Goal: Navigation & Orientation: Find specific page/section

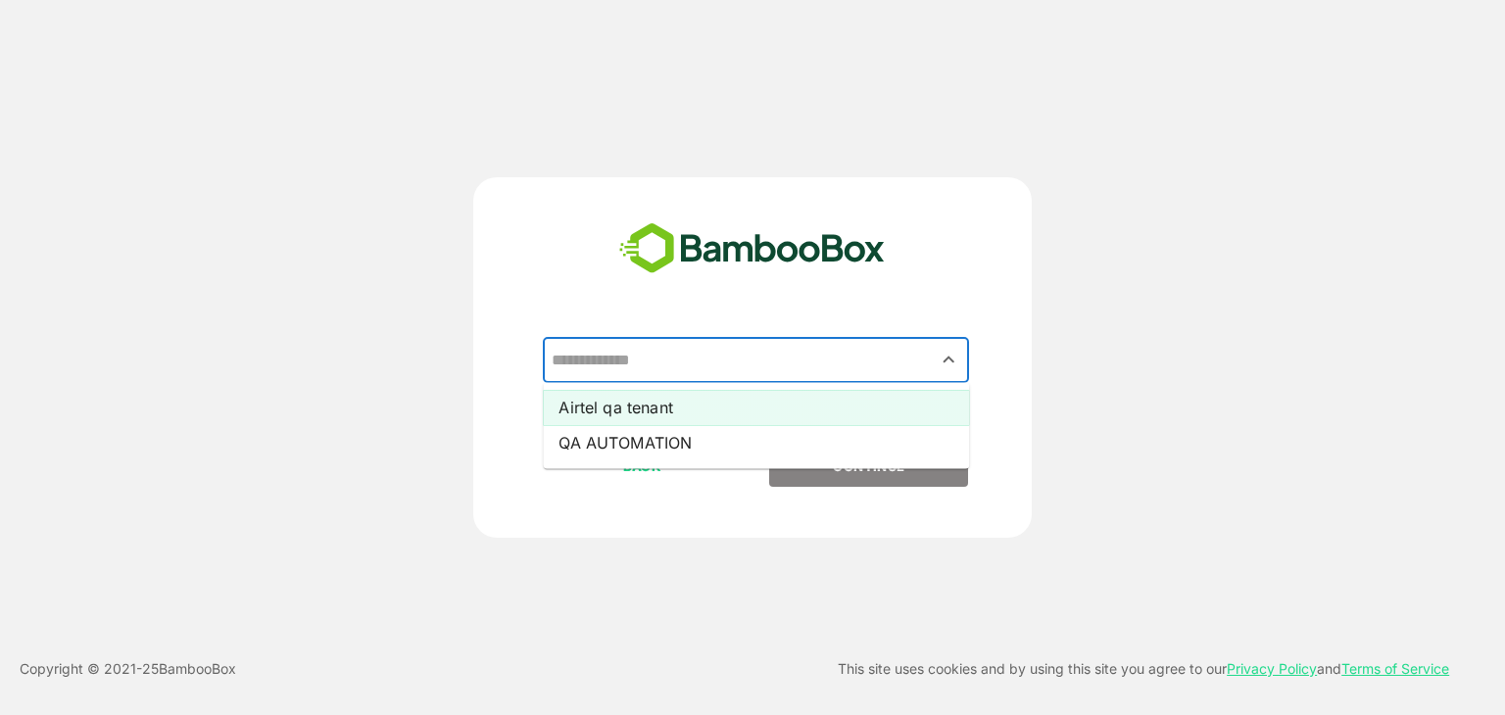
drag, startPoint x: 737, startPoint y: 370, endPoint x: 749, endPoint y: 409, distance: 40.0
click at [749, 409] on div "​ Airtel qa tenant QA AUTOMATION" at bounding box center [753, 392] width 488 height 108
click at [749, 409] on li "Airtel qa tenant" at bounding box center [756, 407] width 426 height 35
type input "**********"
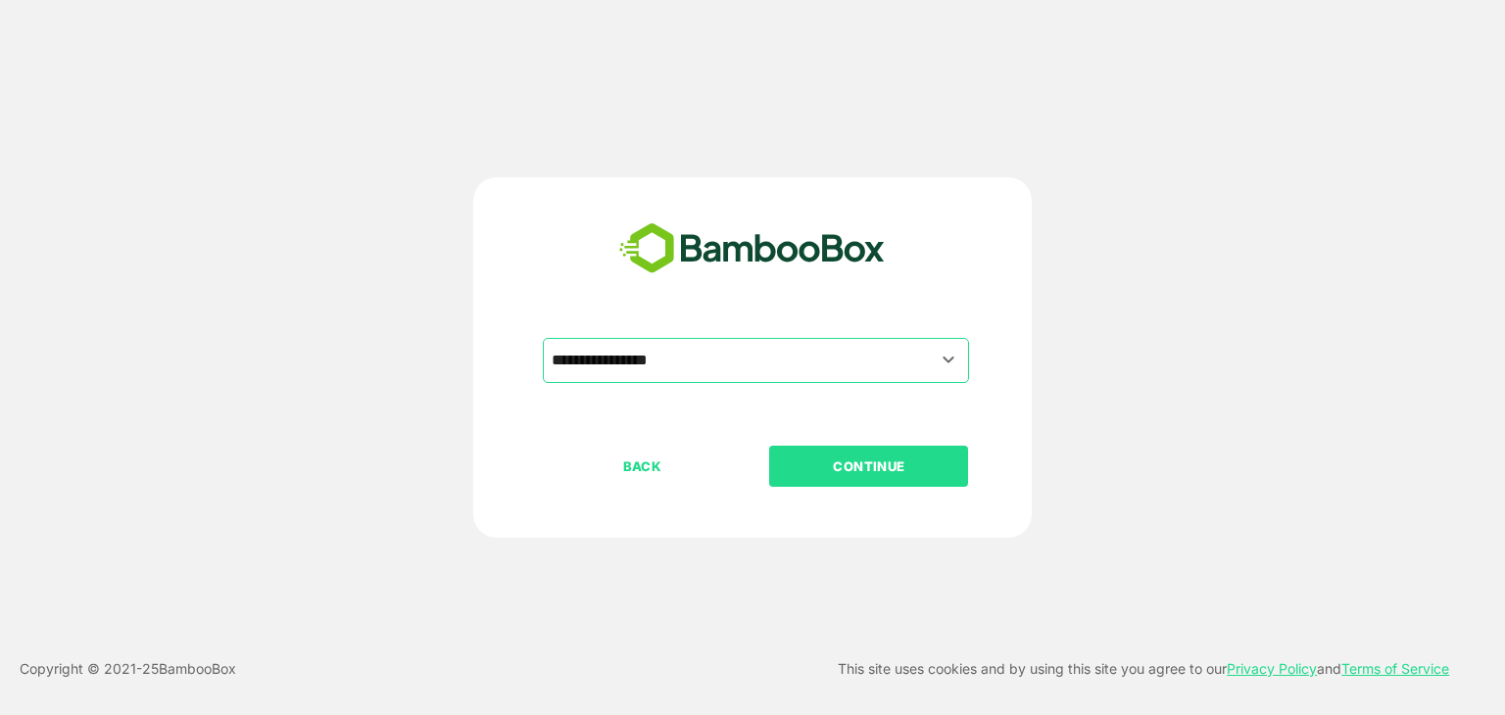
click at [824, 477] on button "CONTINUE" at bounding box center [868, 466] width 199 height 41
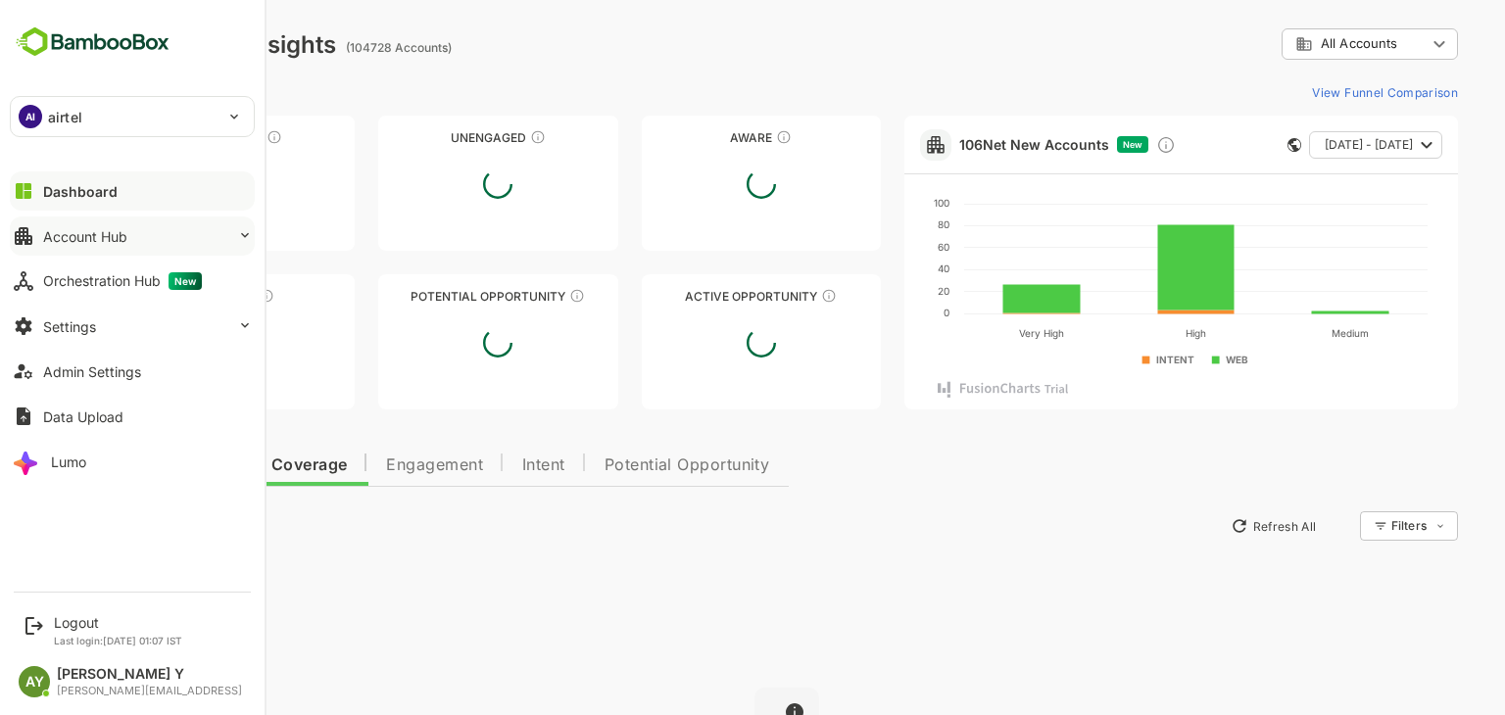
click at [143, 239] on button "Account Hub" at bounding box center [132, 236] width 245 height 39
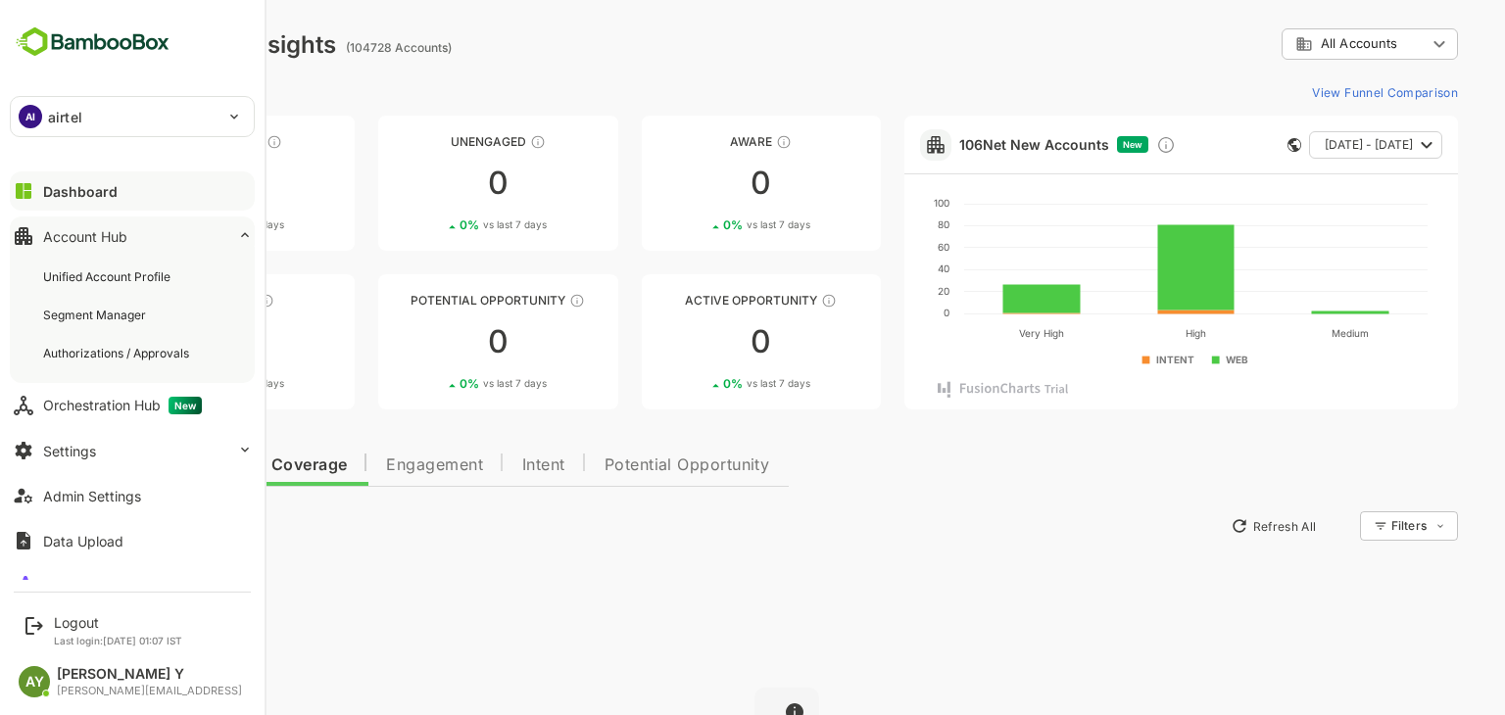
scroll to position [27, 0]
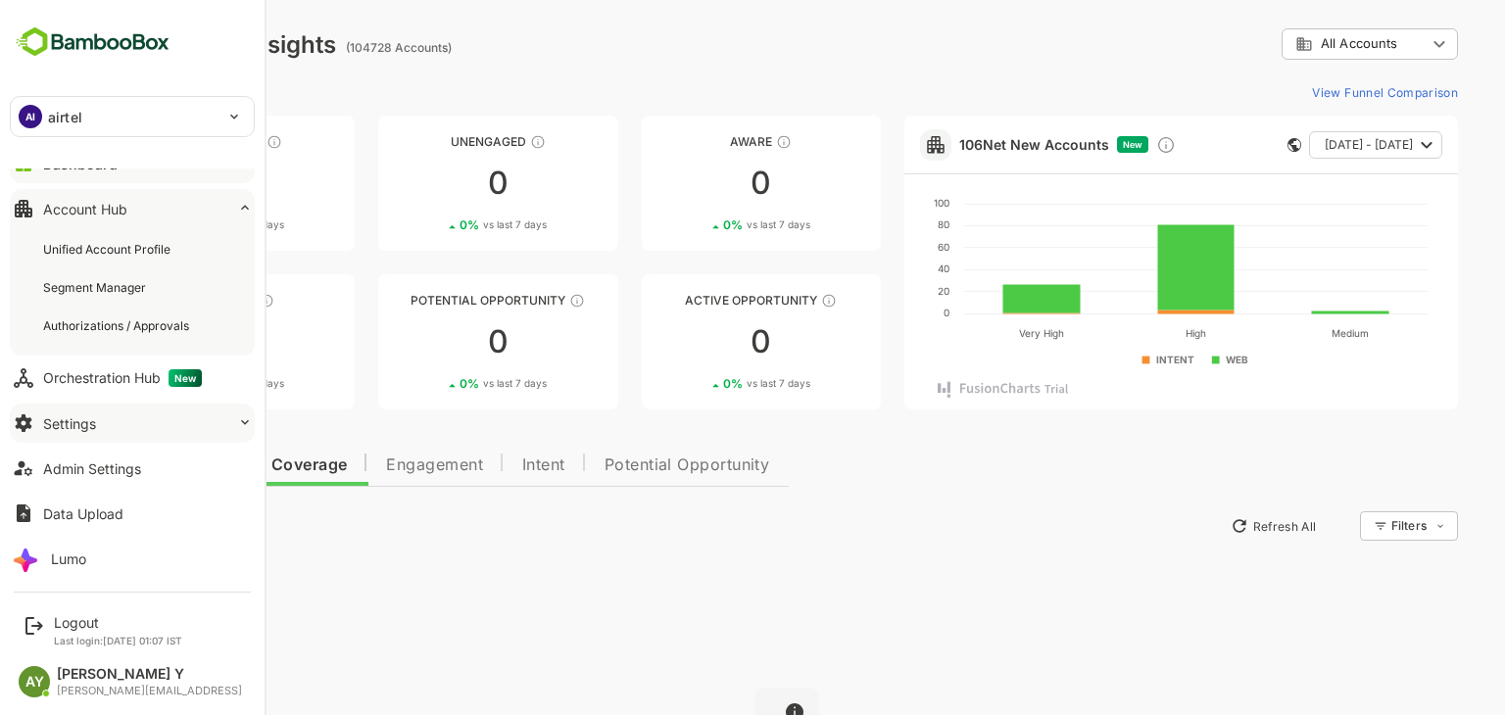
click at [102, 429] on button "Settings" at bounding box center [132, 423] width 245 height 39
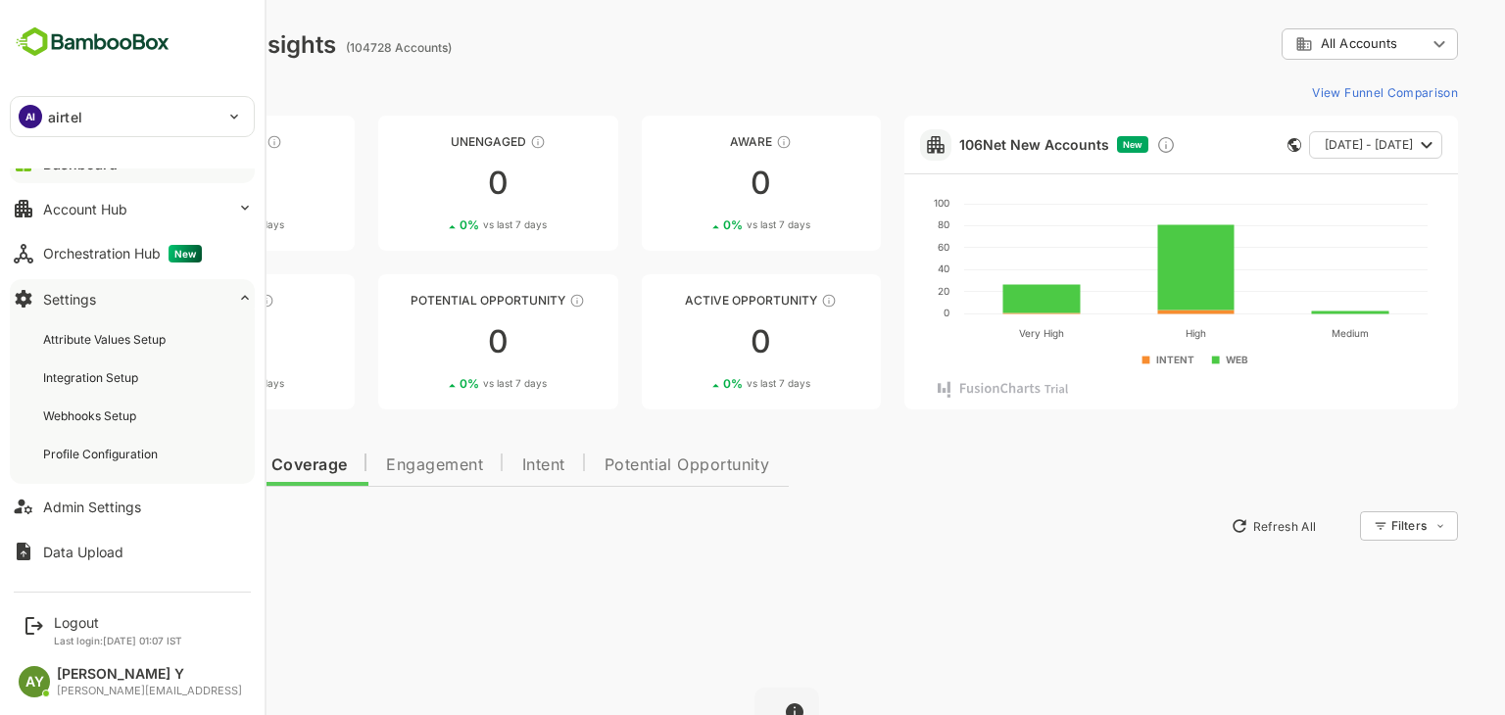
scroll to position [0, 0]
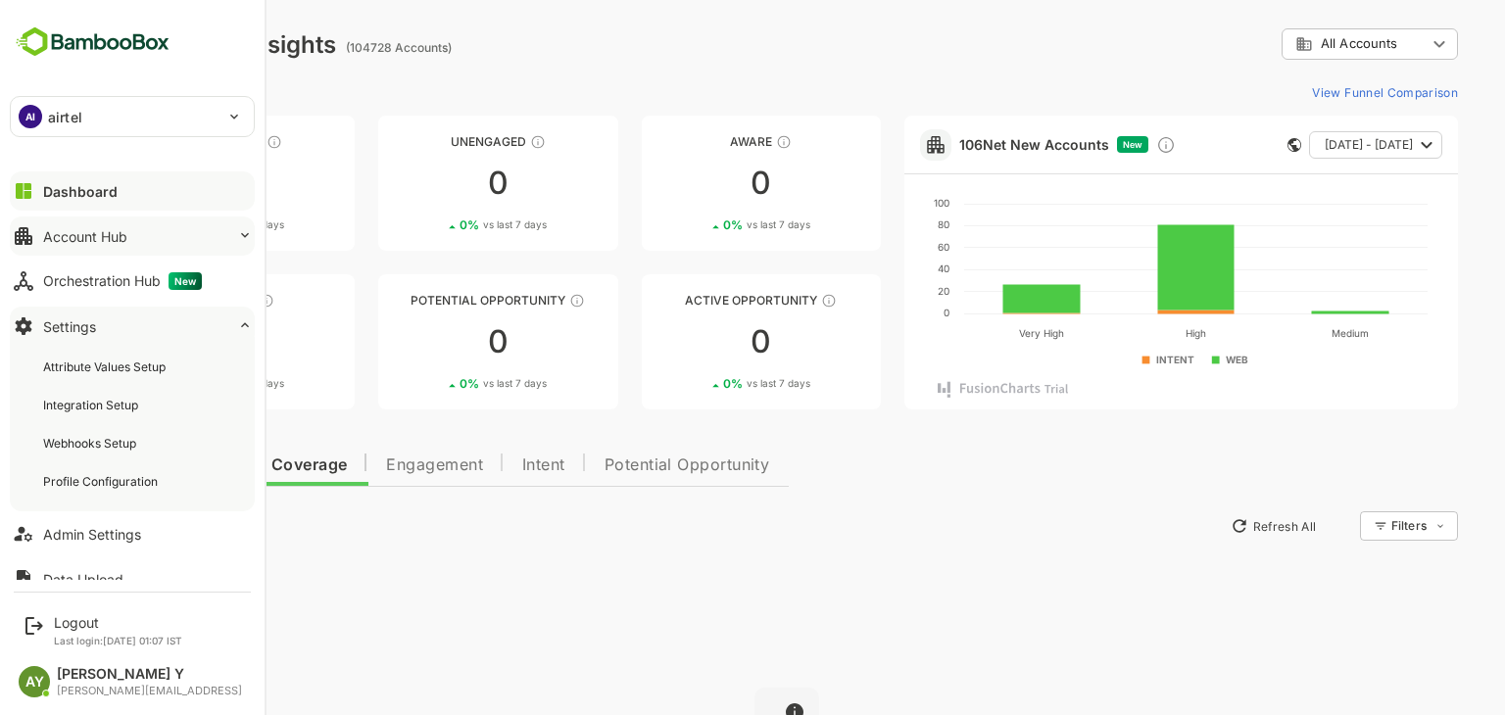
click at [122, 241] on div "Account Hub" at bounding box center [85, 236] width 84 height 17
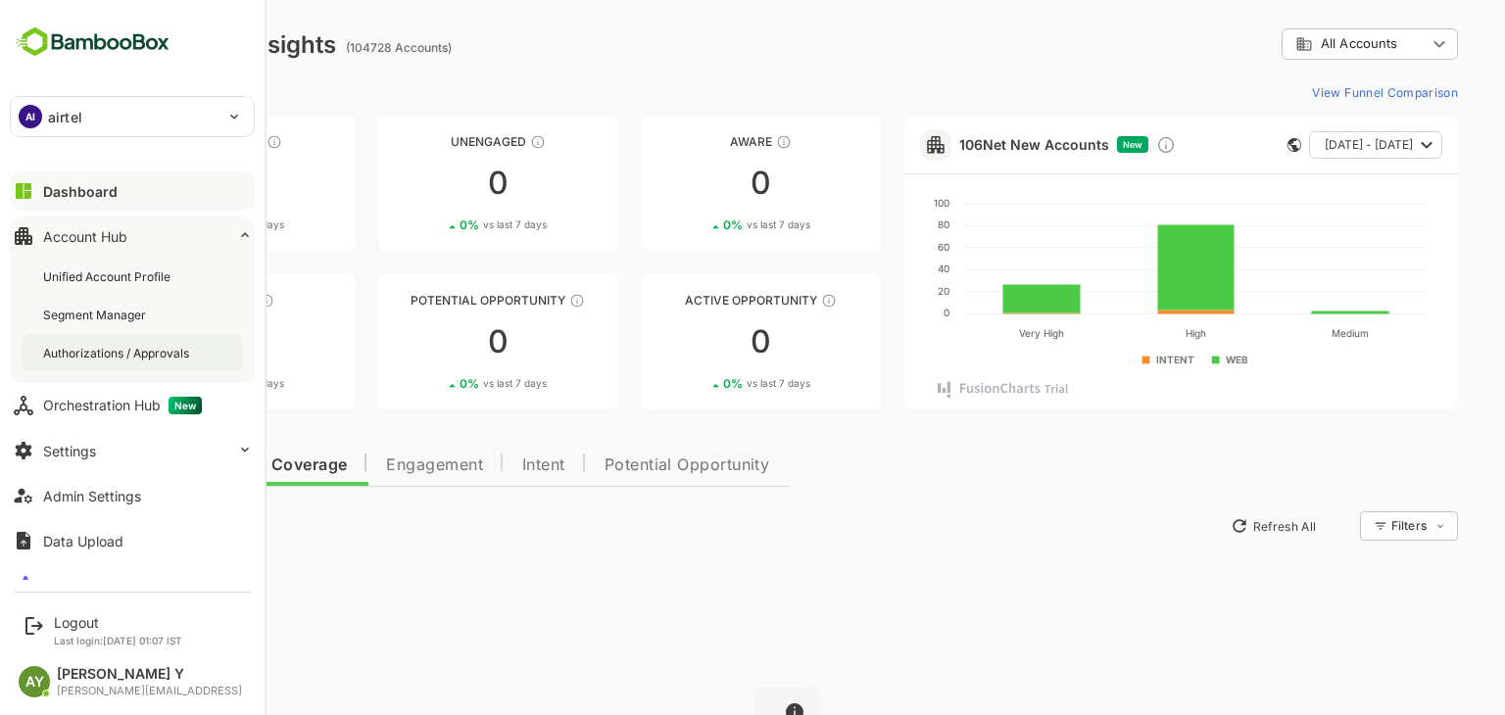
click at [122, 355] on div "Authorizations / Approvals" at bounding box center [118, 353] width 150 height 17
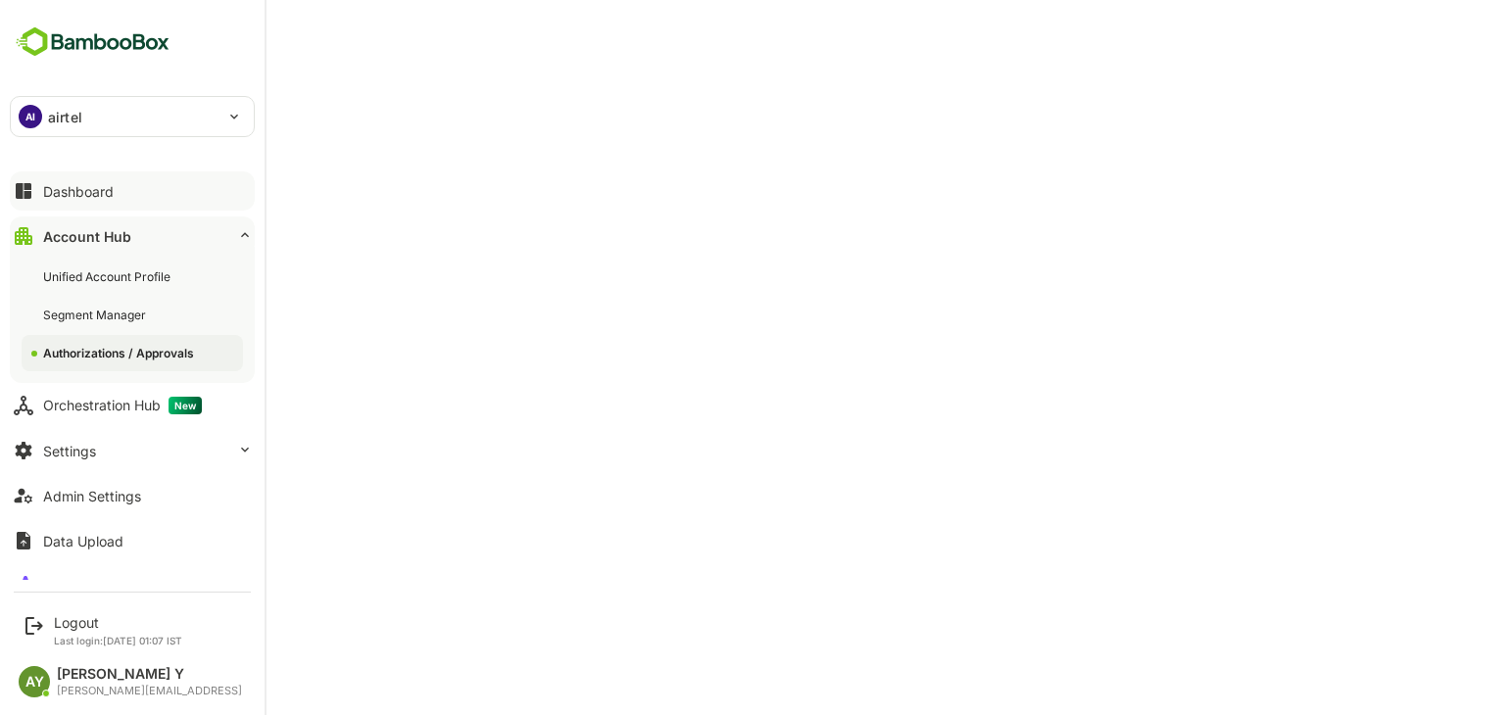
click at [135, 181] on button "Dashboard" at bounding box center [132, 190] width 245 height 39
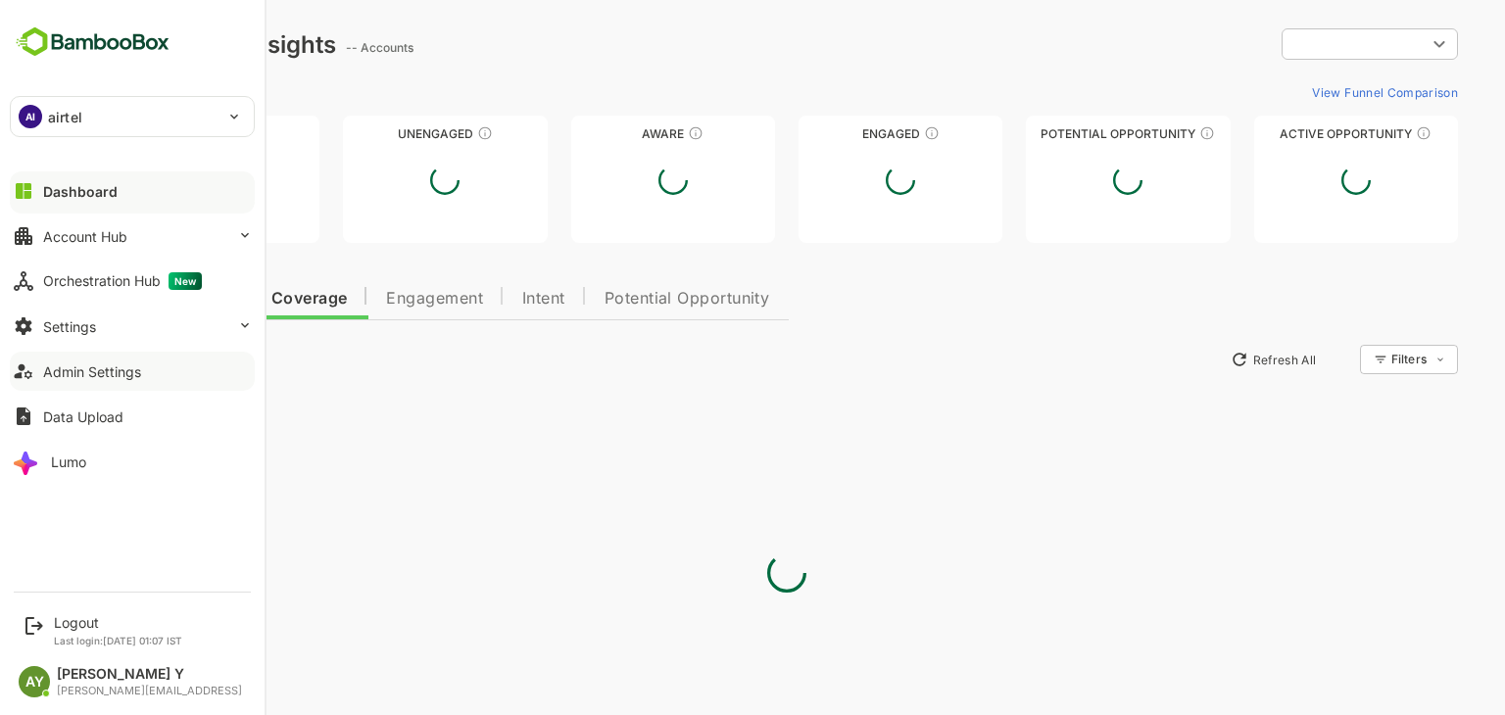
type input "**********"
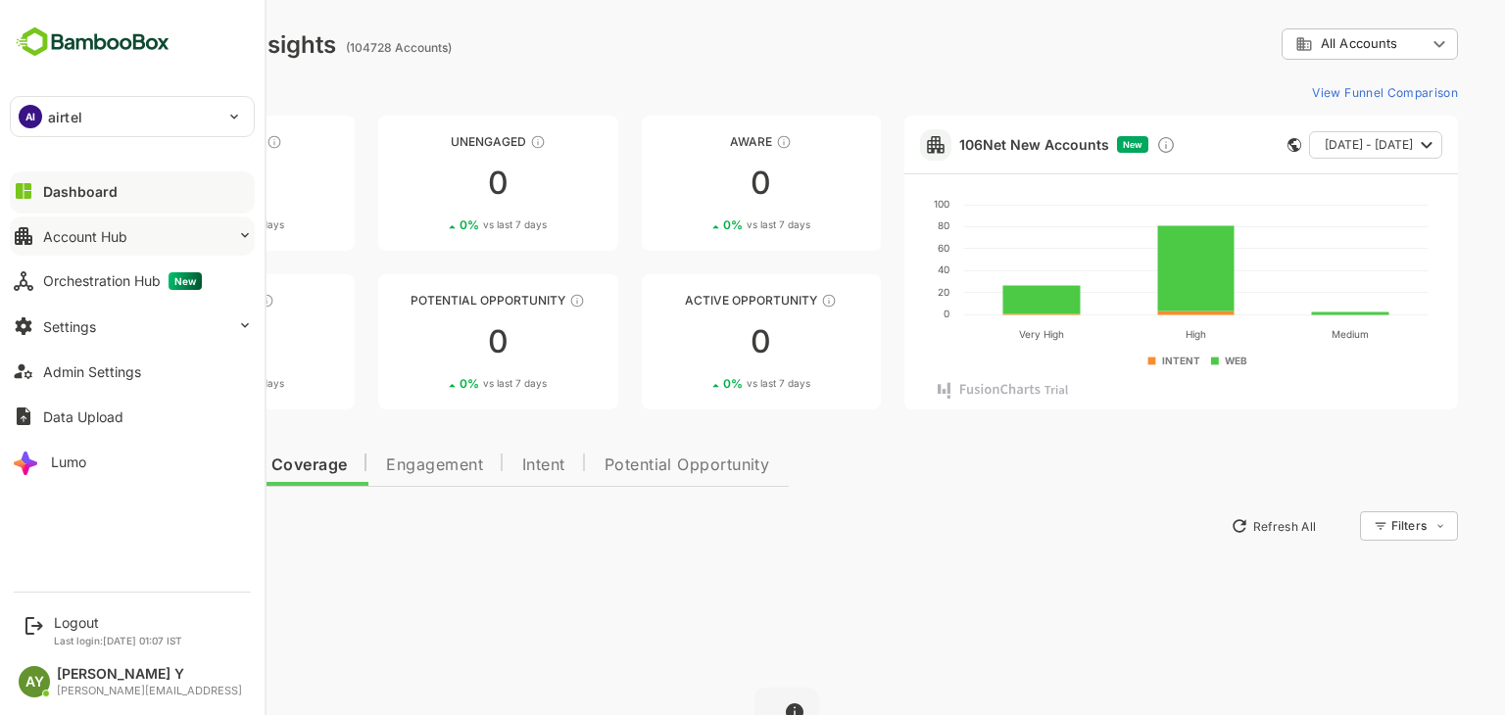
click at [130, 225] on button "Account Hub" at bounding box center [132, 236] width 245 height 39
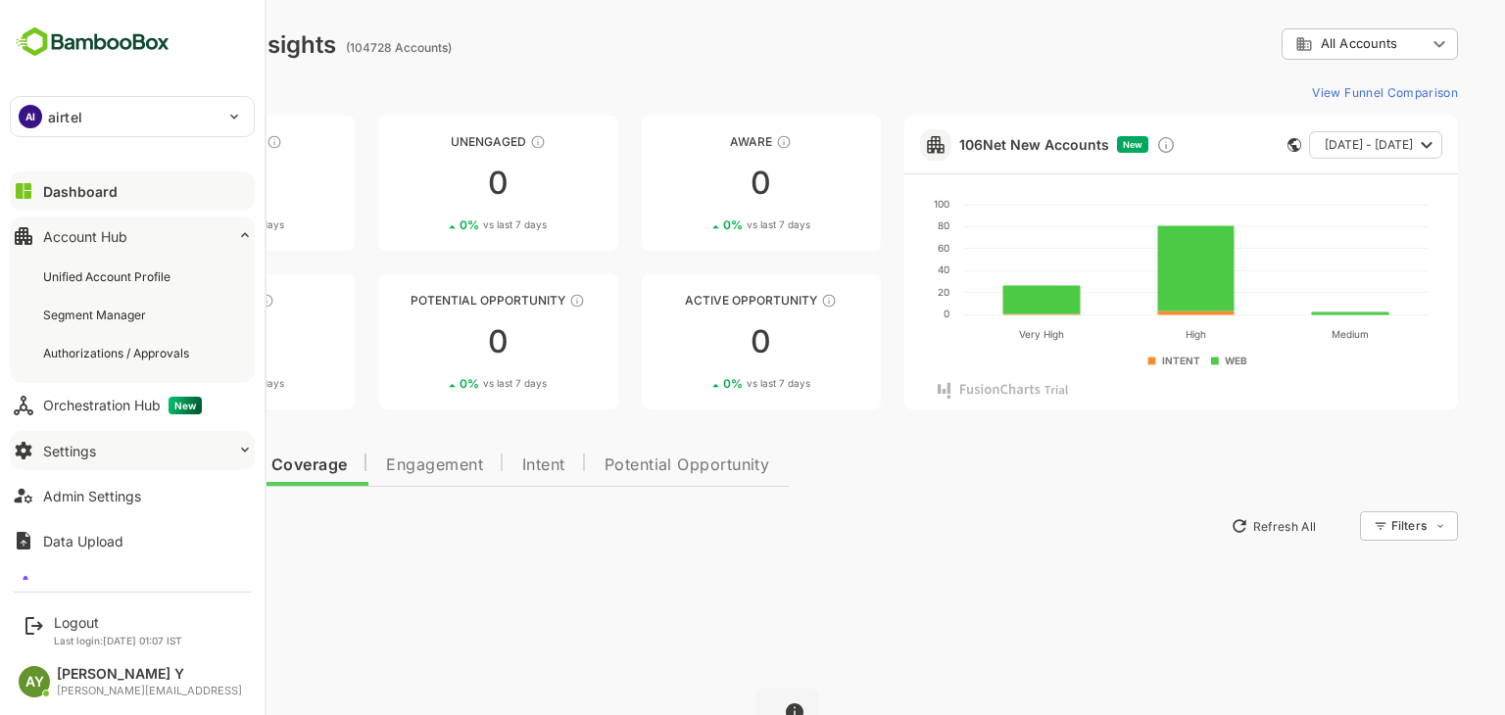
click at [85, 443] on div "Settings" at bounding box center [69, 451] width 53 height 17
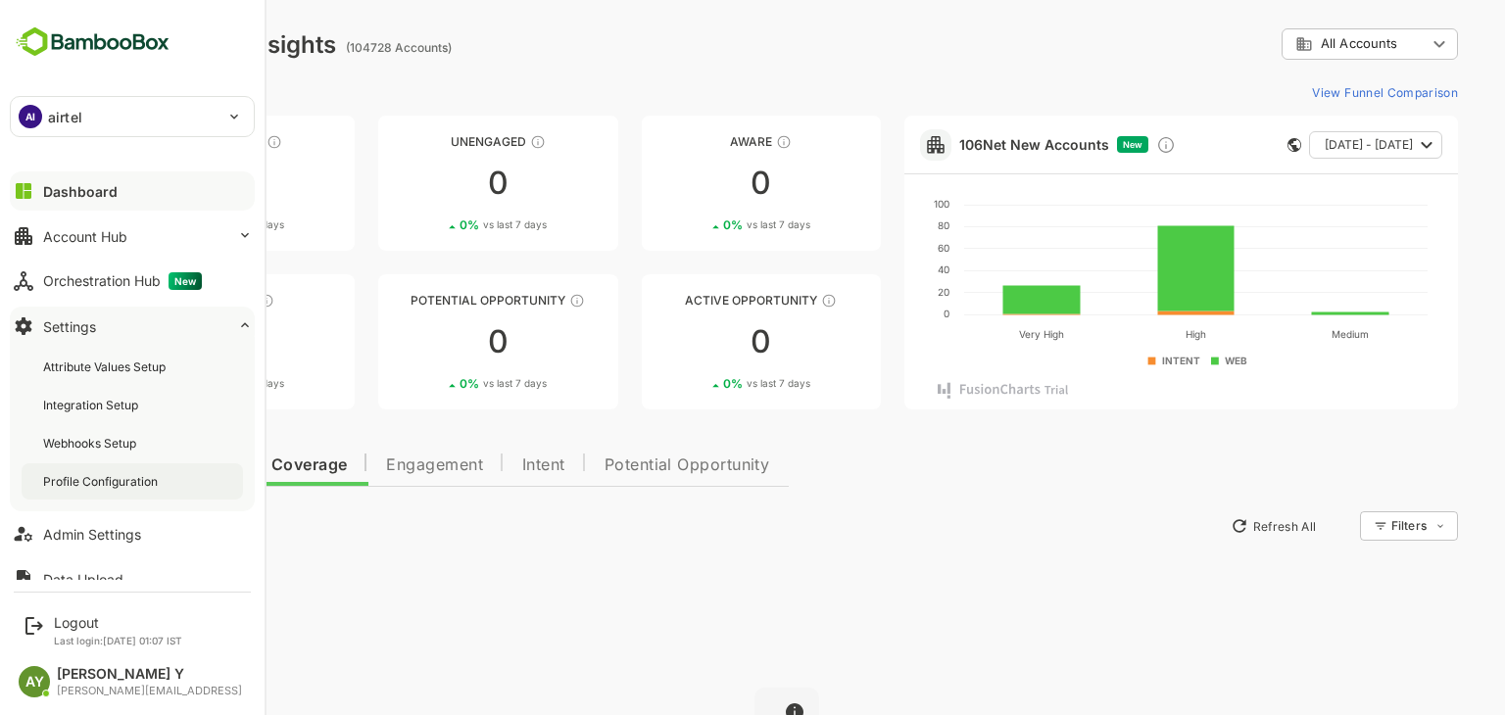
scroll to position [67, 0]
